Goal: Find specific page/section

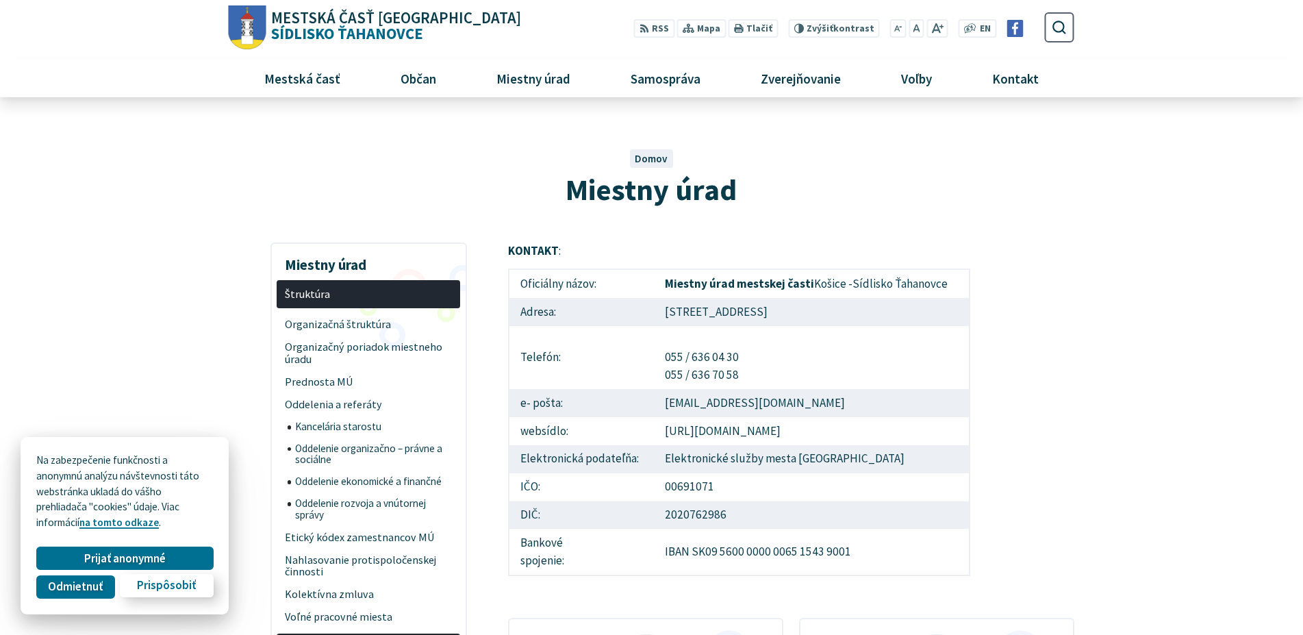
click at [170, 586] on span "Prispôsobiť" at bounding box center [166, 586] width 59 height 14
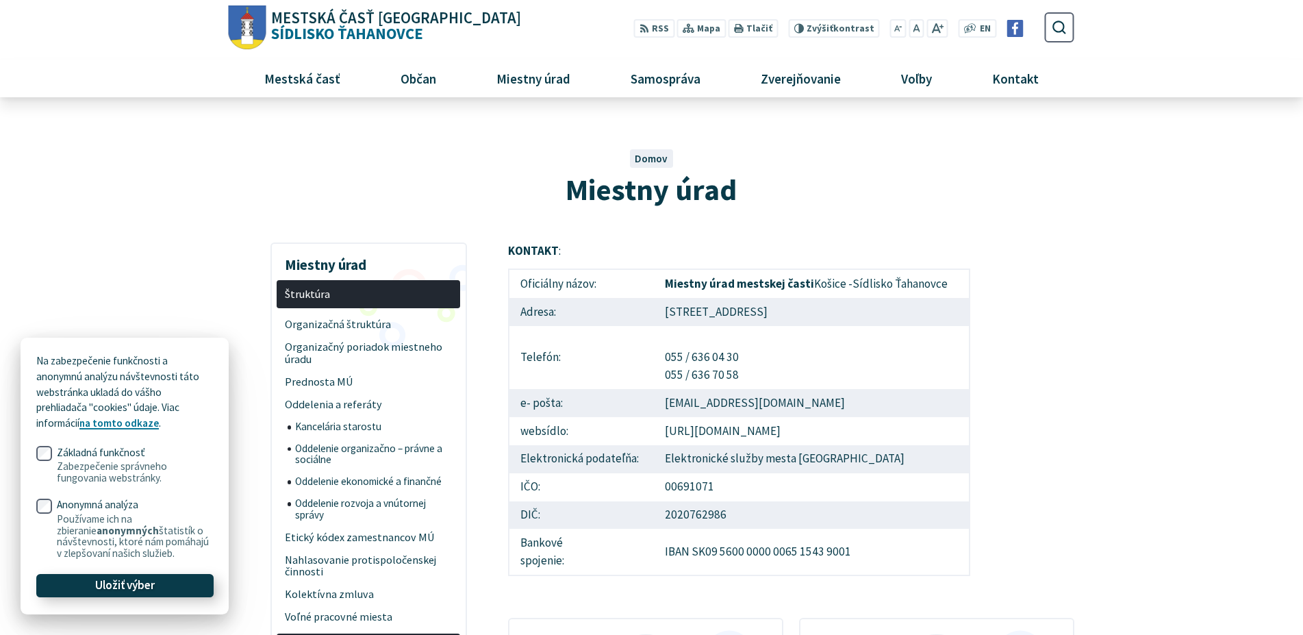
click at [163, 583] on button "Uložiť výber" at bounding box center [124, 585] width 177 height 23
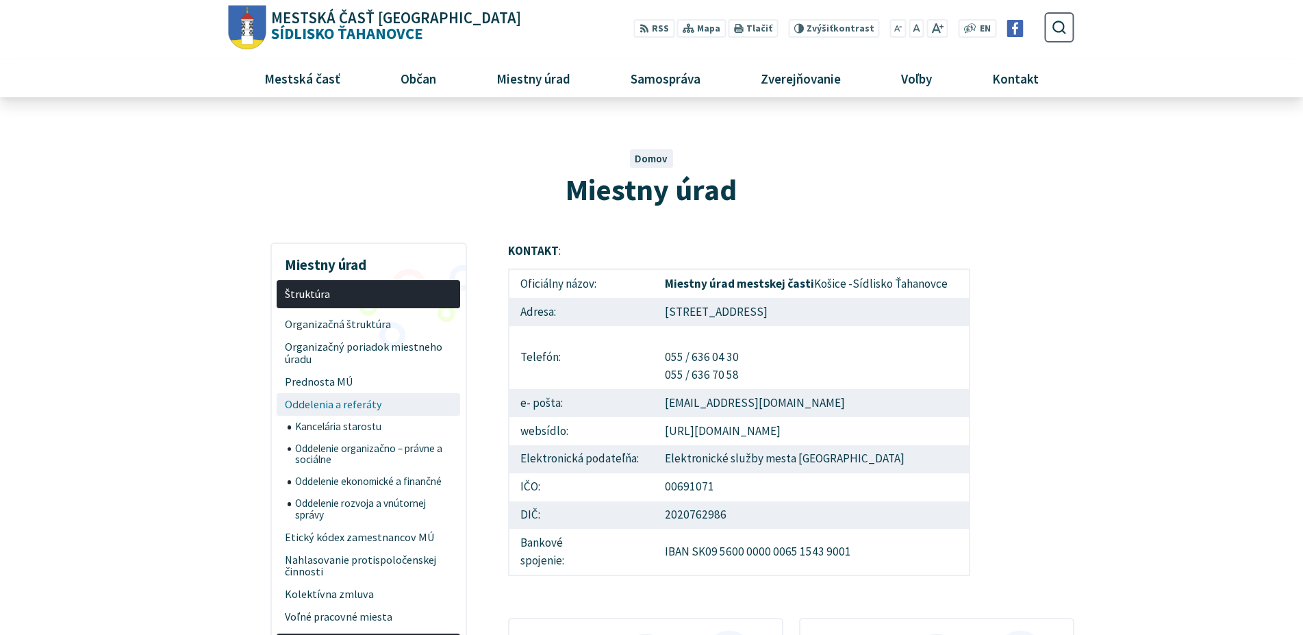
click at [359, 407] on span "Oddelenia a referáty" at bounding box center [369, 404] width 168 height 23
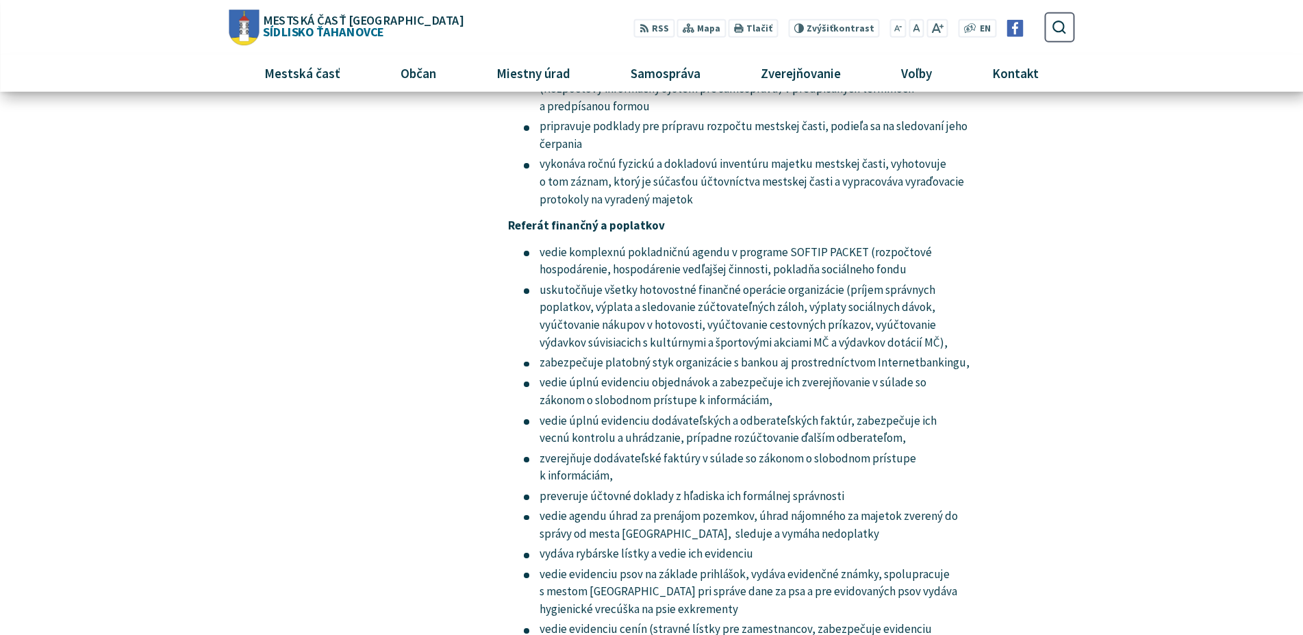
scroll to position [5867, 0]
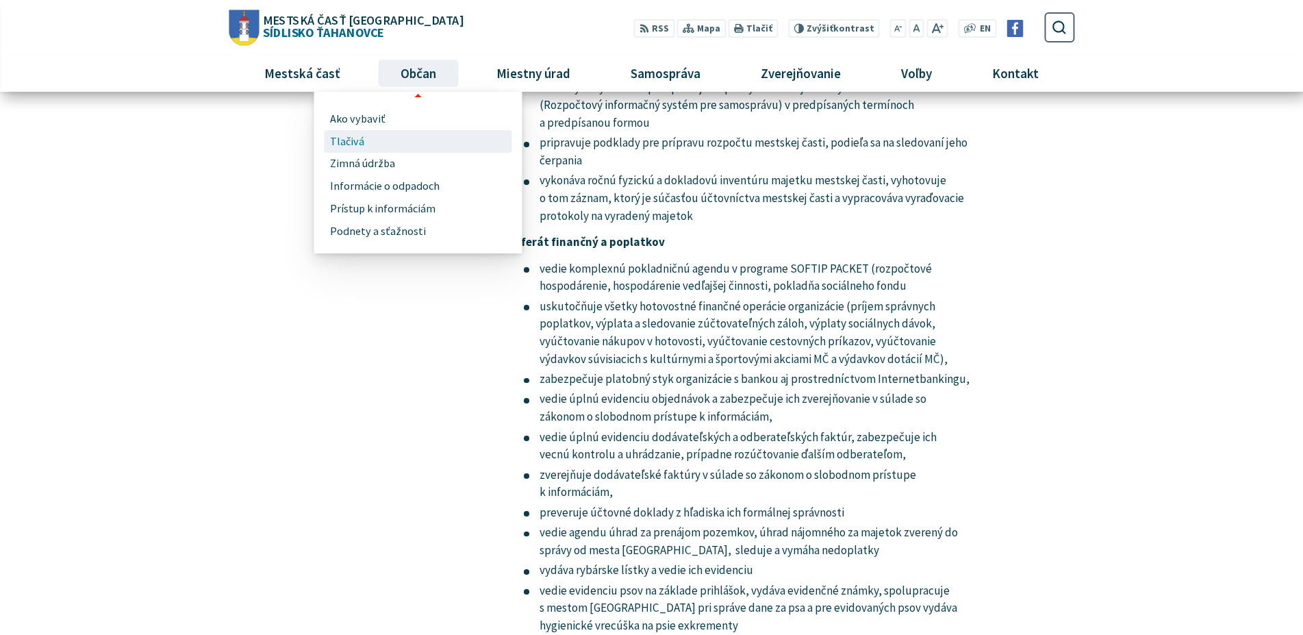
click at [357, 138] on span "Tlačivá" at bounding box center [347, 141] width 34 height 23
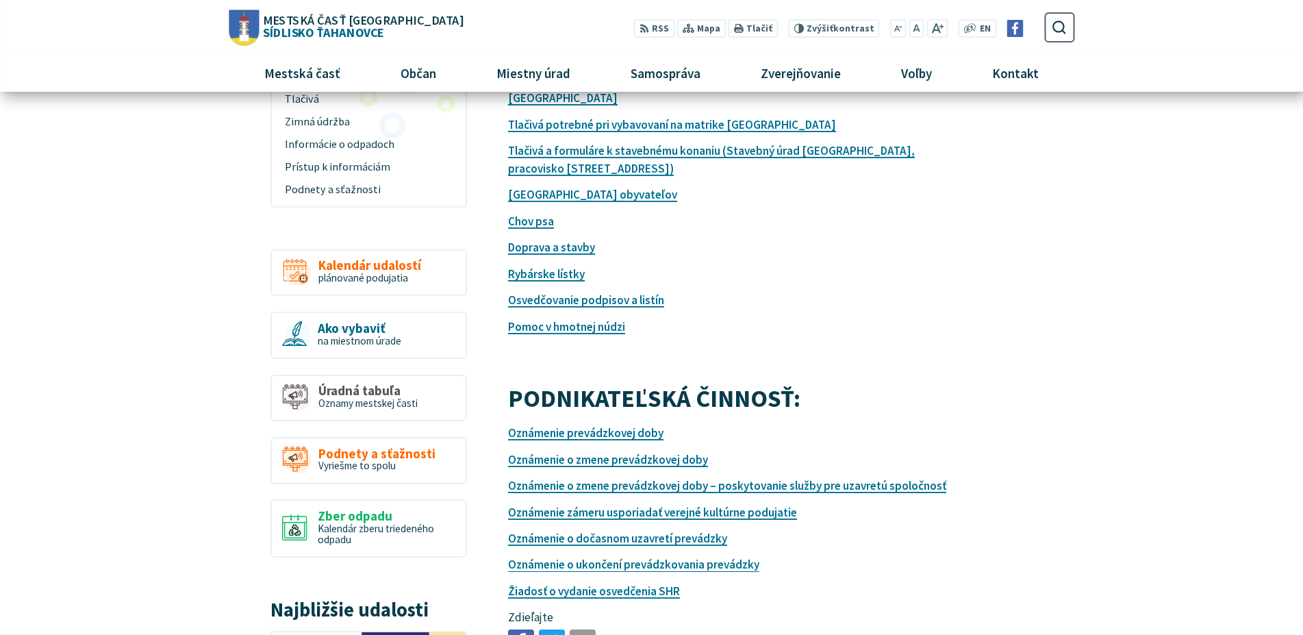
scroll to position [140, 0]
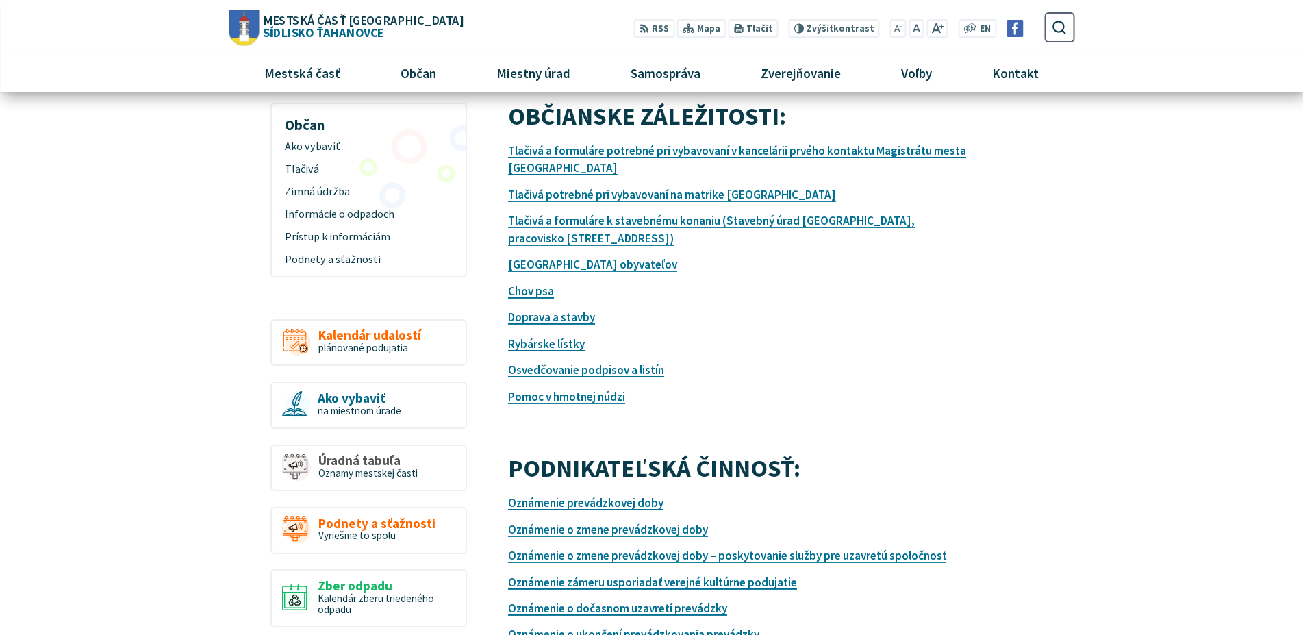
click at [531, 160] on p "Tlačivá a formuláre potrebné pri vybavovaní v kancelárii prvého kontaktu Magist…" at bounding box center [739, 159] width 462 height 35
click at [539, 153] on link "Tlačivá a formuláre potrebné pri vybavovaní v kancelárii prvého kontaktu Magist…" at bounding box center [737, 159] width 458 height 33
